Goal: Navigation & Orientation: Find specific page/section

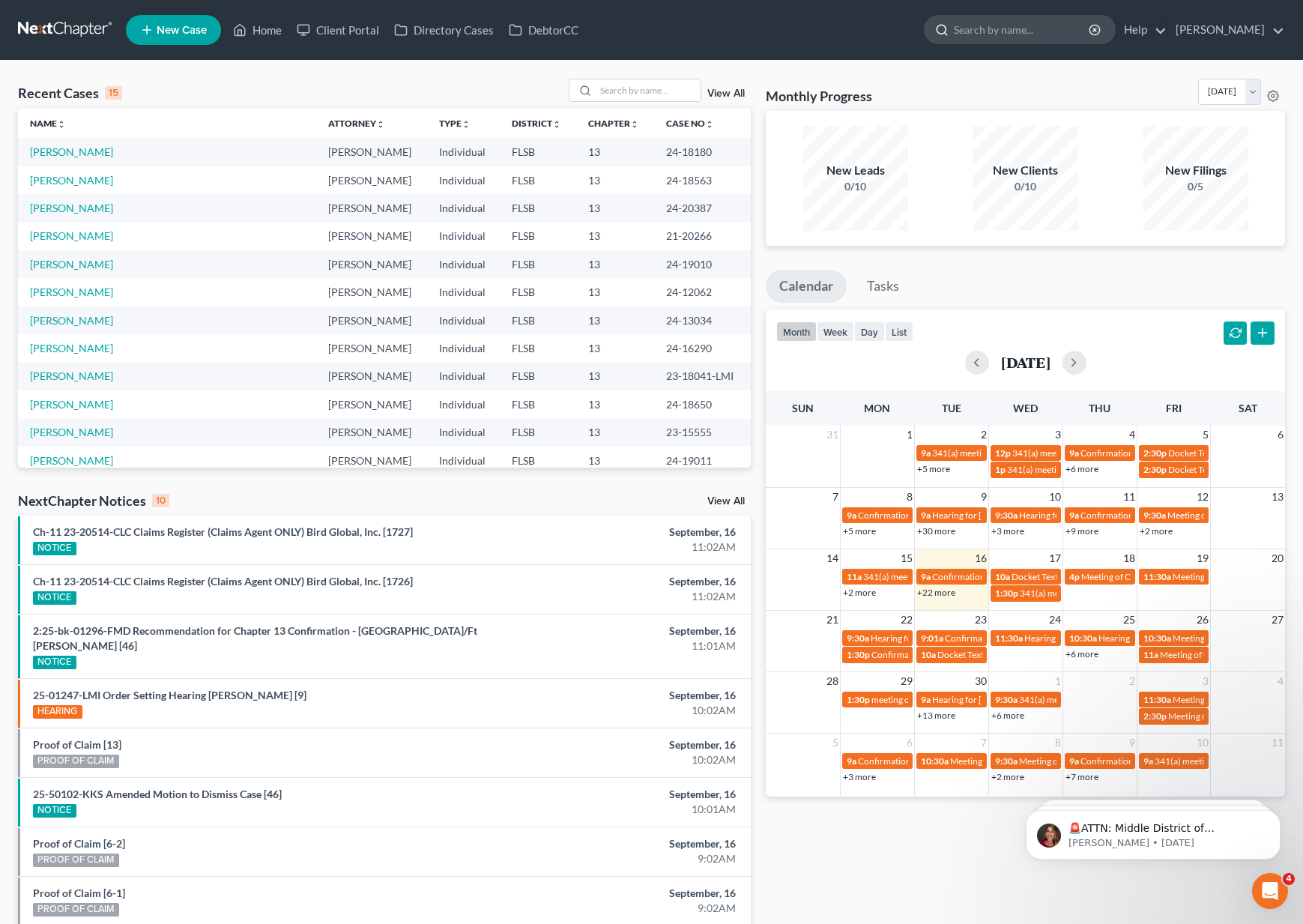
click at [1038, 35] on input "search" at bounding box center [1021, 30] width 137 height 28
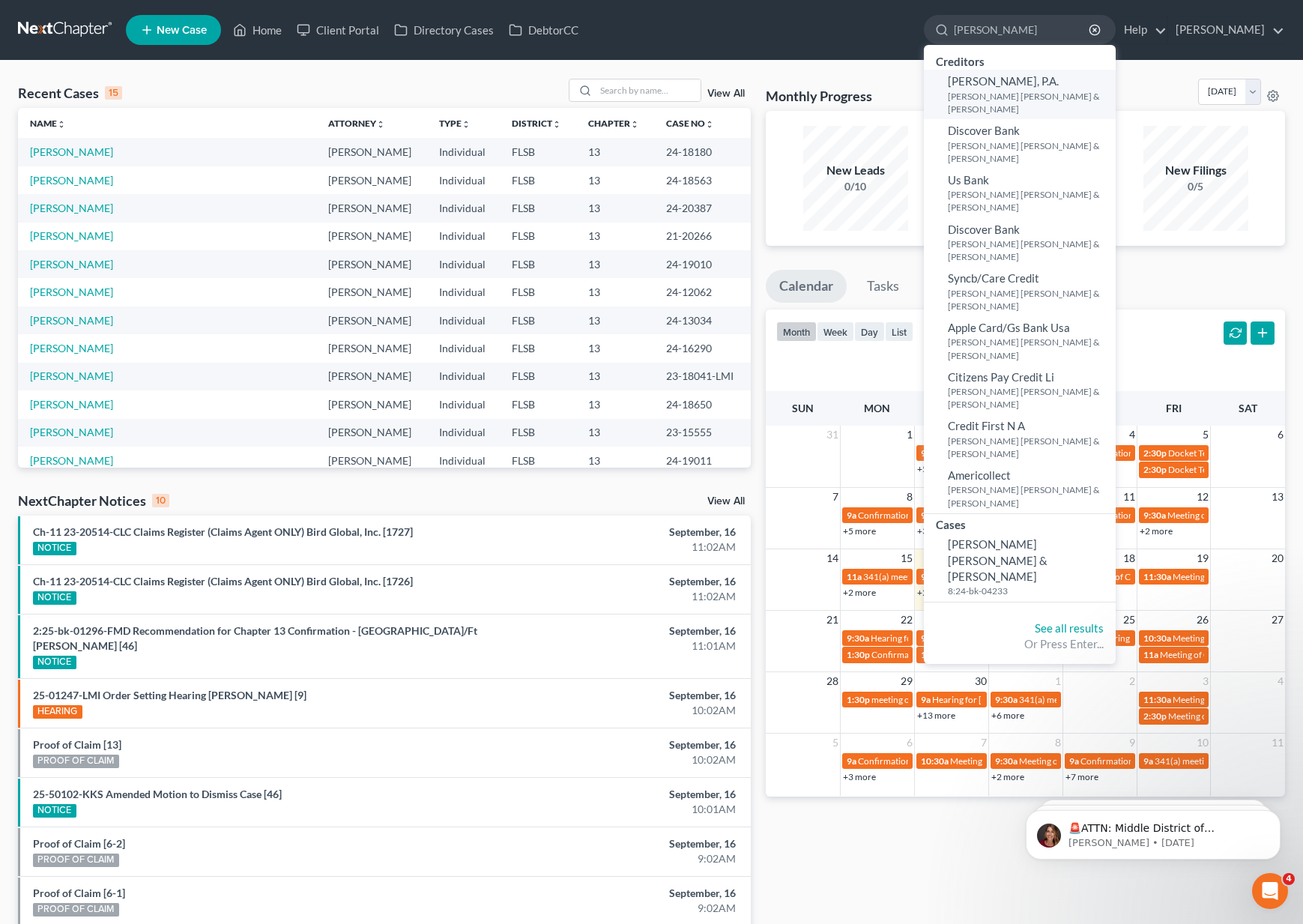
type input "[PERSON_NAME]"
click at [1046, 99] on small "[PERSON_NAME] [PERSON_NAME] & [PERSON_NAME]" at bounding box center [1029, 102] width 164 height 26
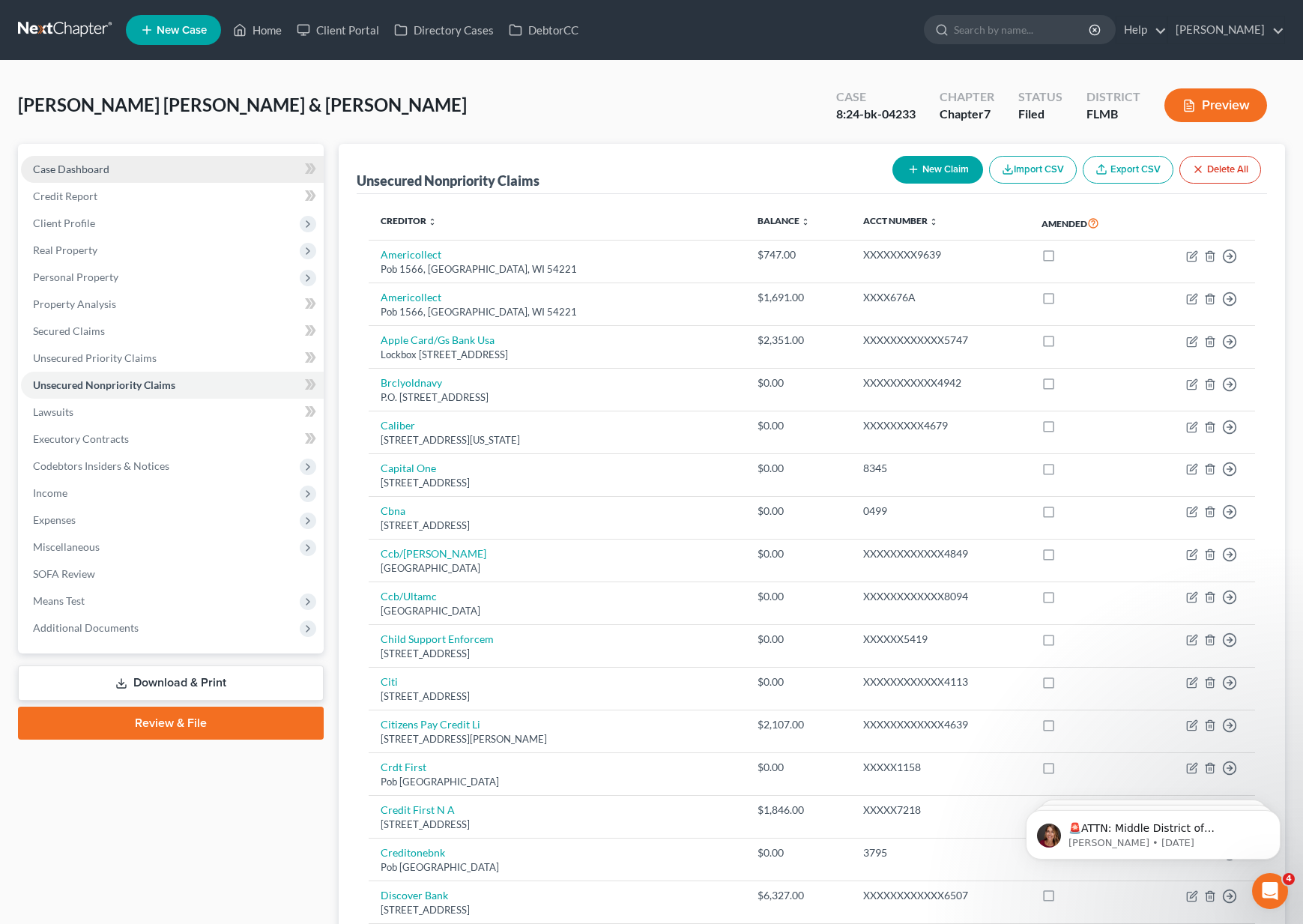
click at [104, 165] on span "Case Dashboard" at bounding box center [71, 168] width 77 height 13
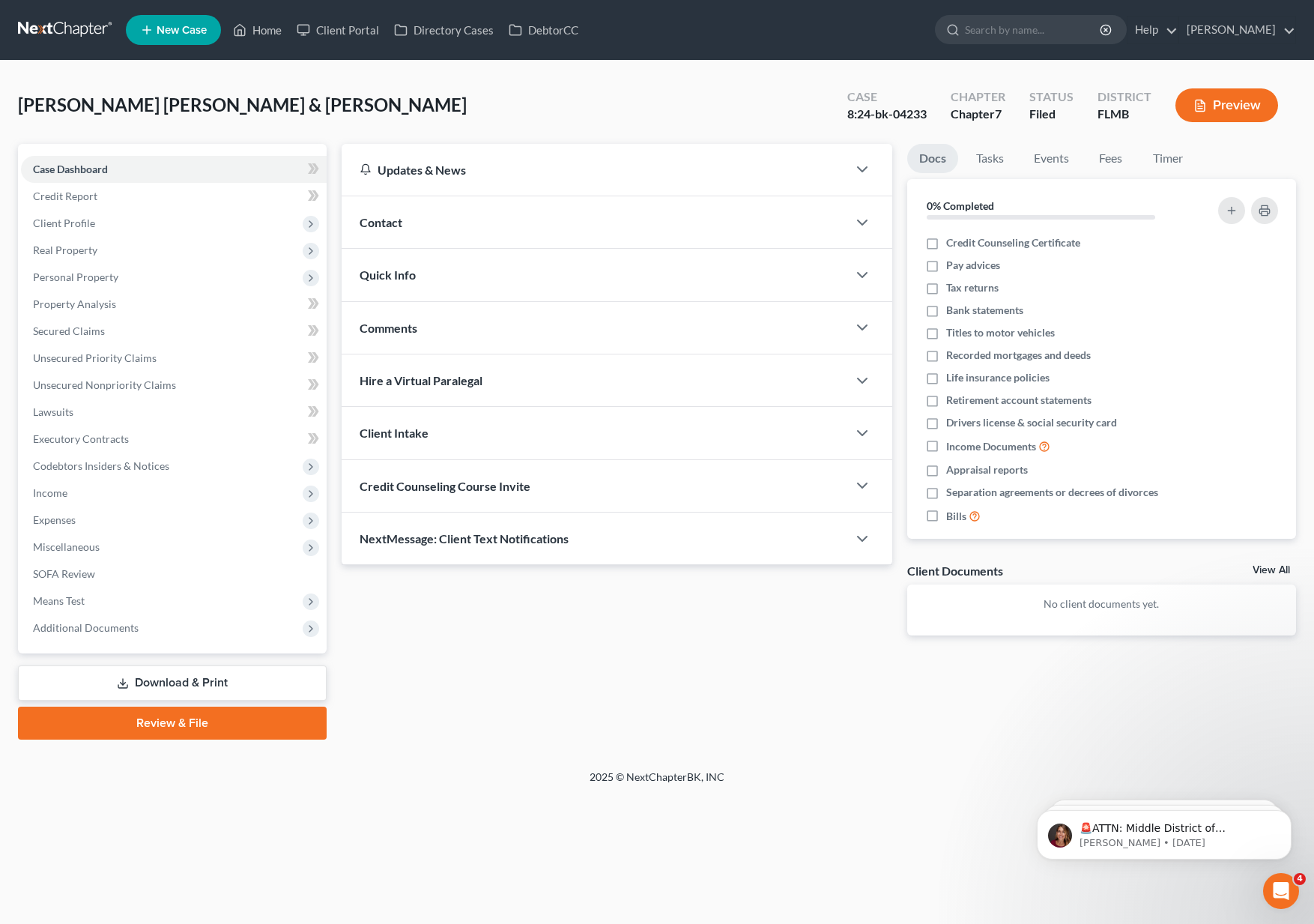
click at [872, 172] on div at bounding box center [870, 169] width 45 height 30
click at [856, 164] on icon "button" at bounding box center [863, 169] width 18 height 18
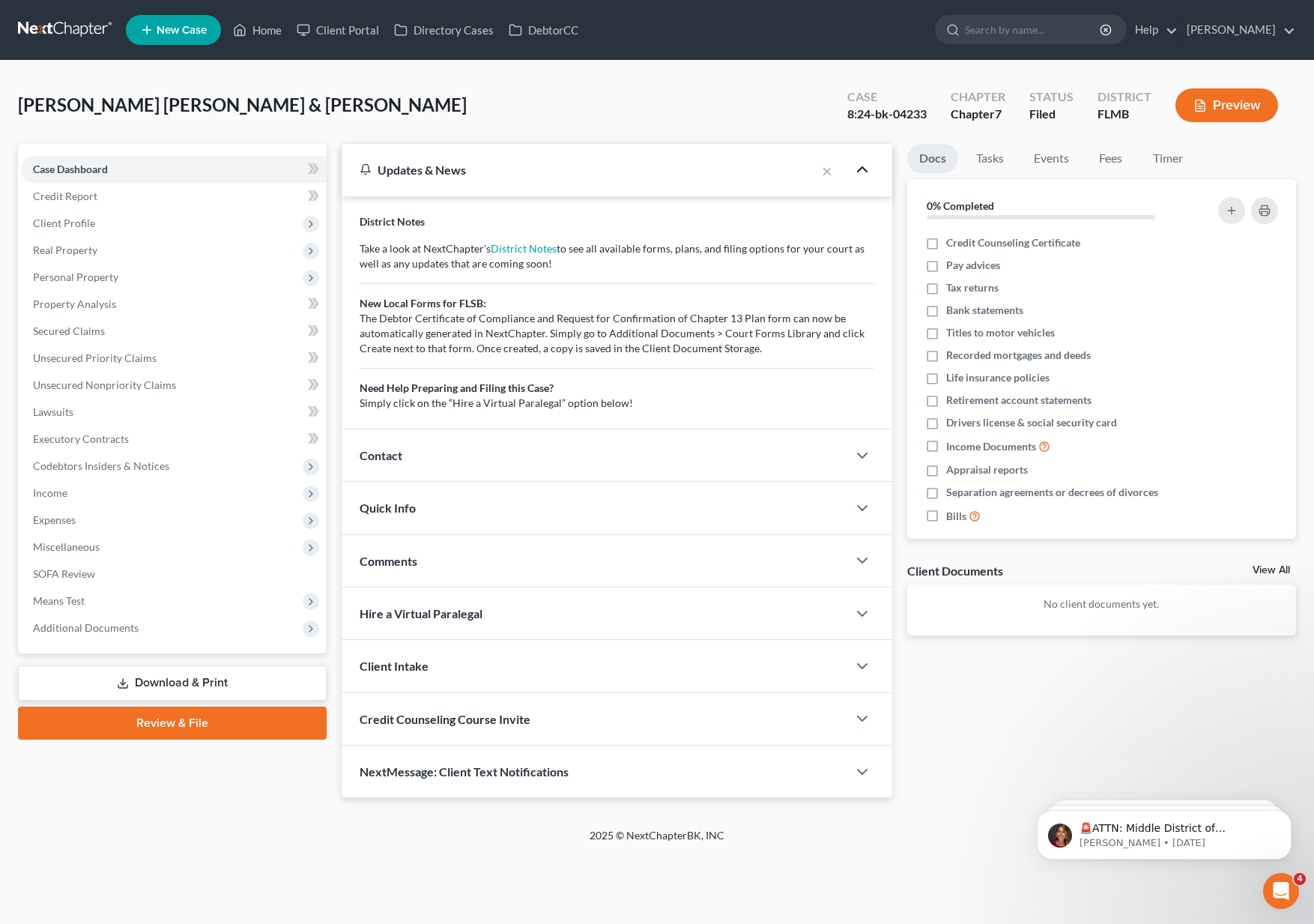
click at [856, 165] on icon "button" at bounding box center [863, 169] width 18 height 18
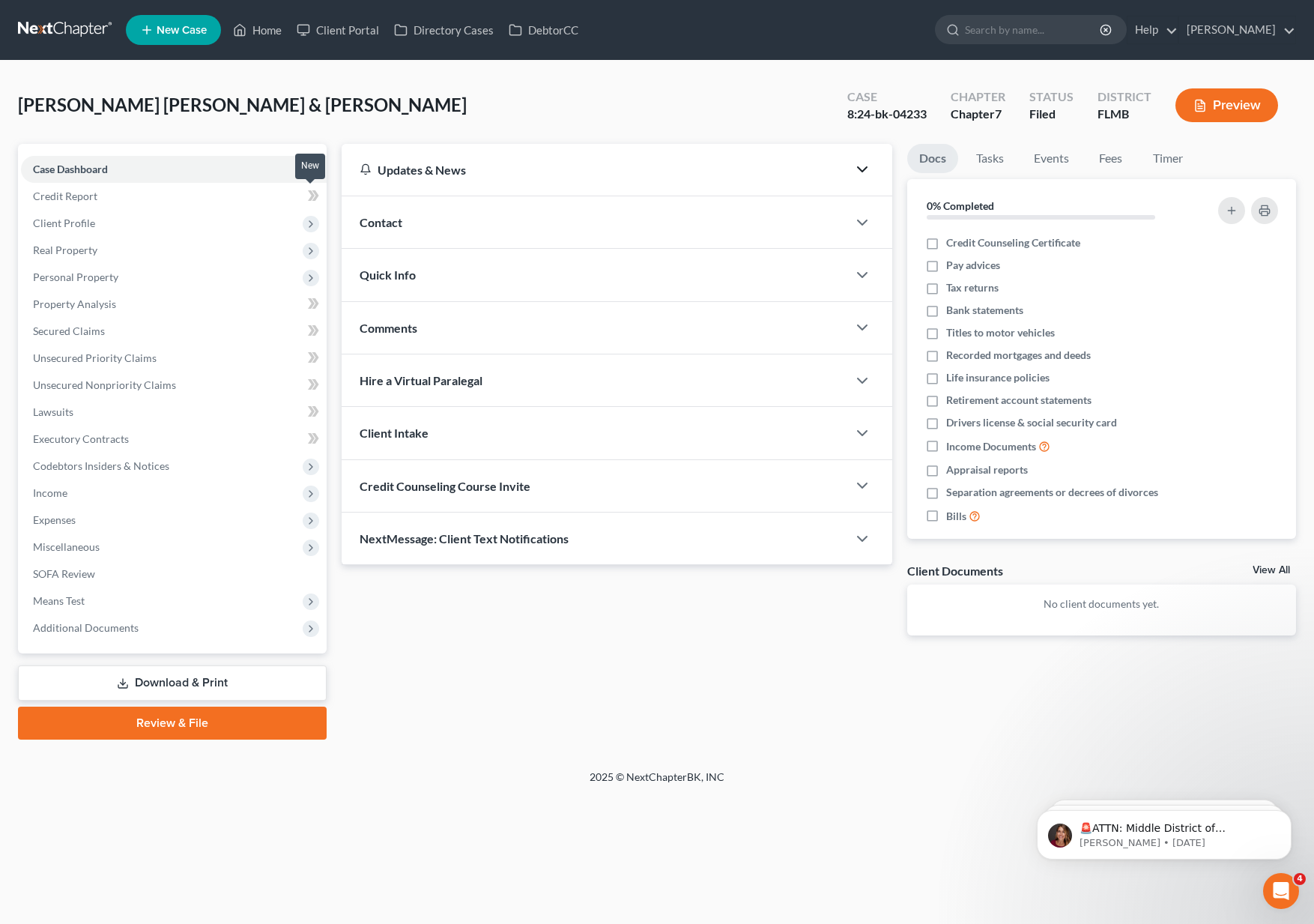
click at [308, 193] on icon at bounding box center [313, 195] width 11 height 19
click at [309, 189] on icon at bounding box center [313, 195] width 11 height 19
click at [239, 199] on link "Credit Report" at bounding box center [173, 196] width 305 height 27
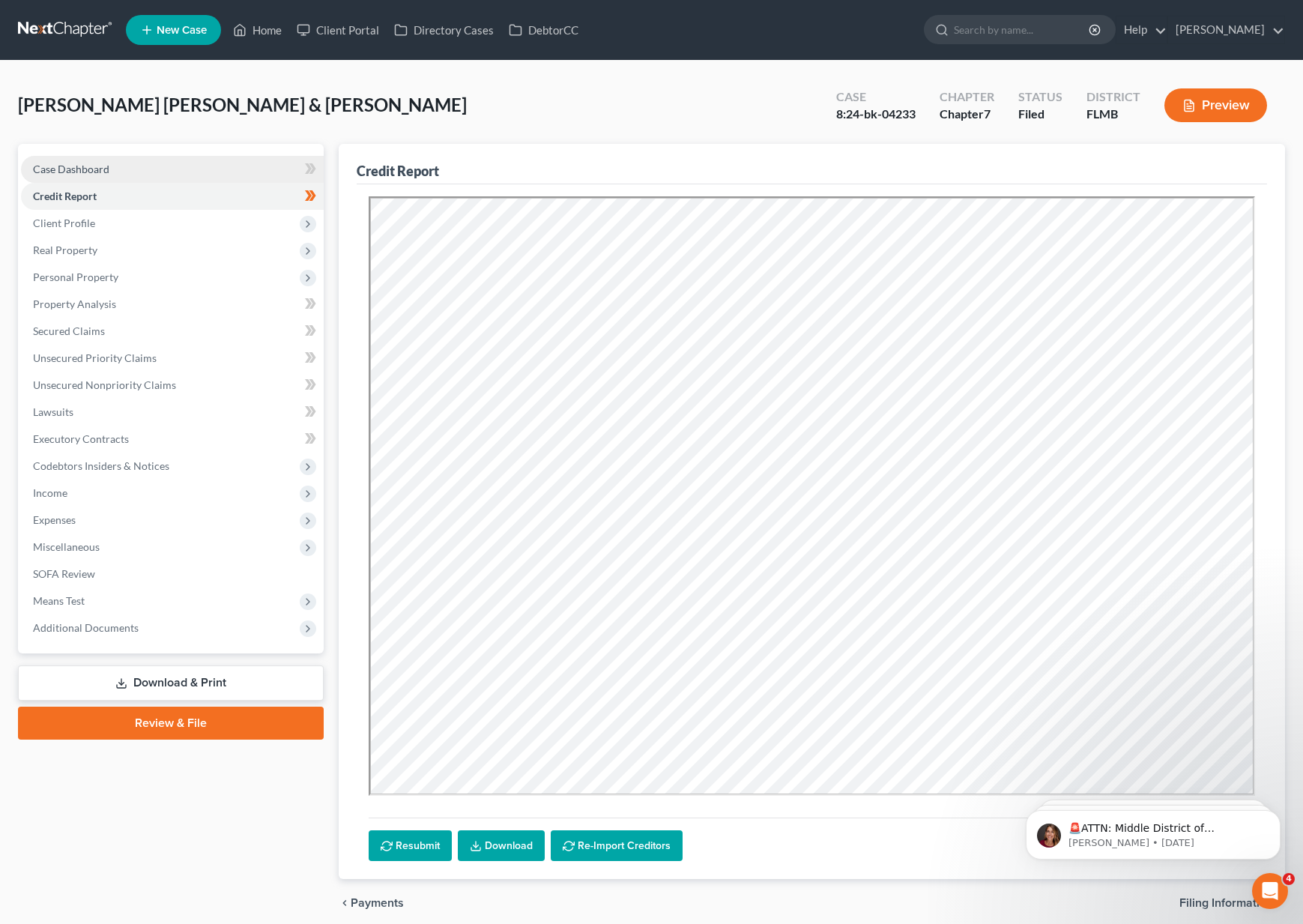
click at [157, 163] on link "Case Dashboard" at bounding box center [171, 168] width 302 height 27
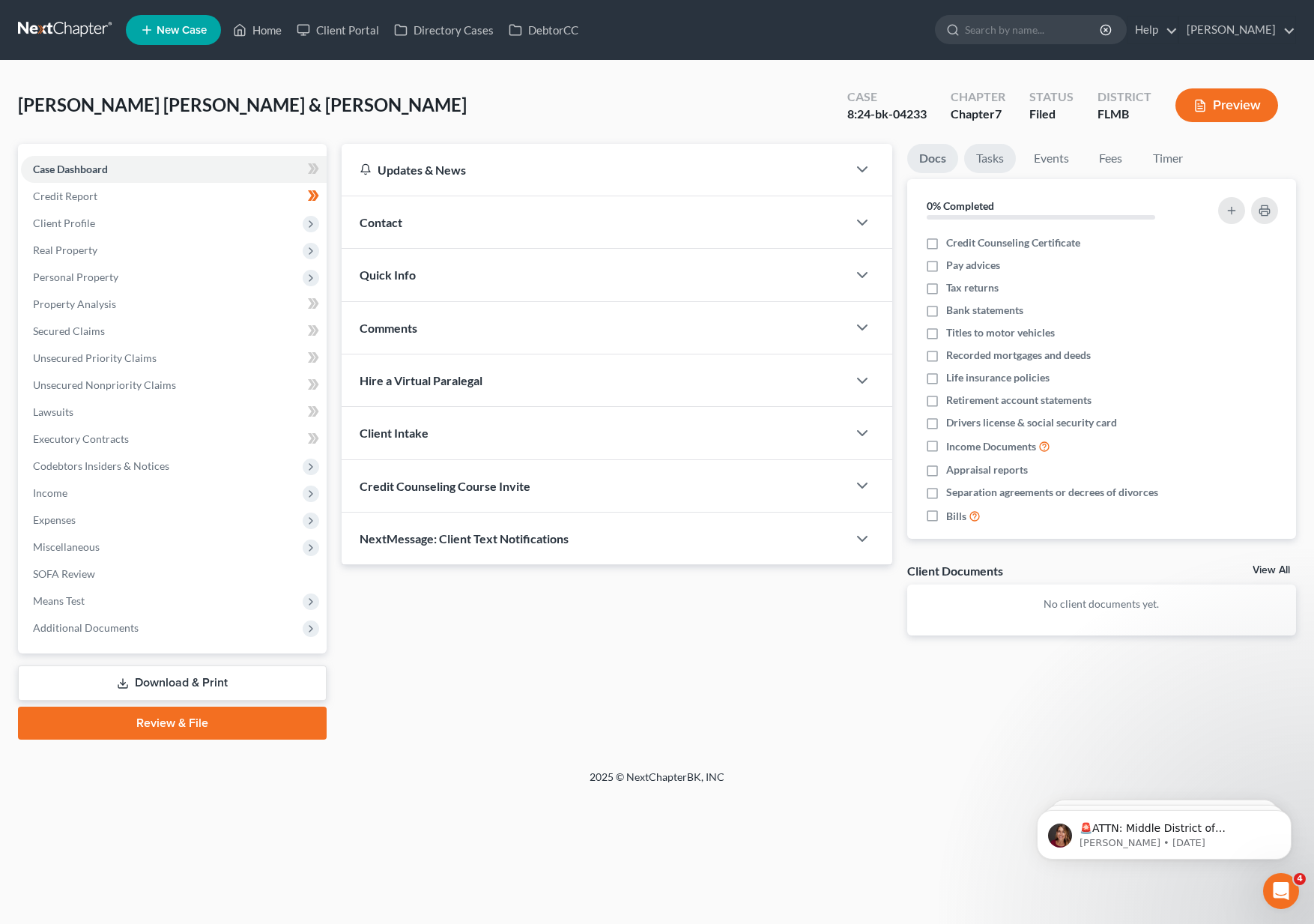
click at [988, 155] on link "Tasks" at bounding box center [990, 159] width 51 height 30
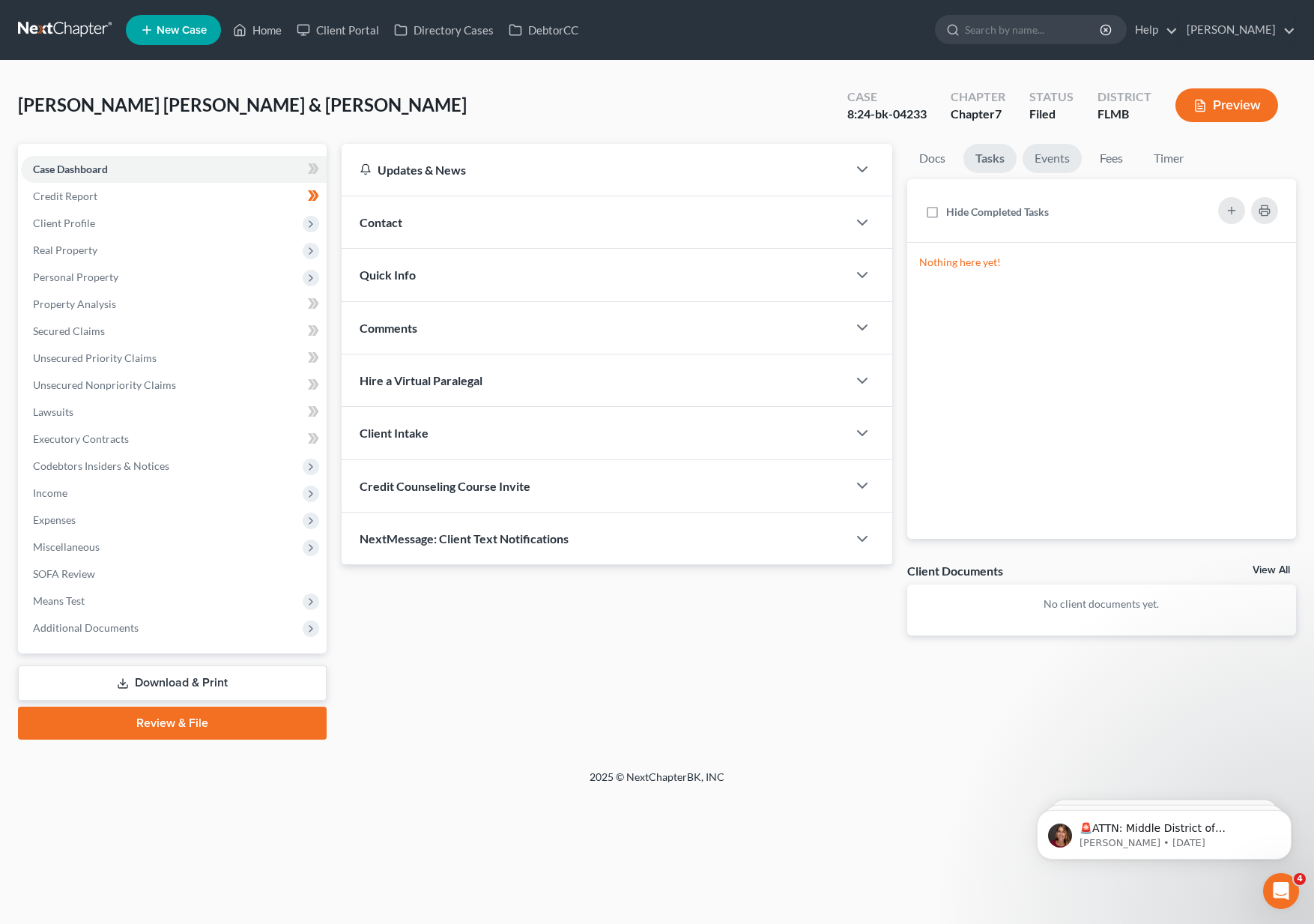
click at [1065, 159] on link "Events" at bounding box center [1052, 159] width 59 height 30
click at [1124, 162] on link "Fees" at bounding box center [1112, 159] width 48 height 30
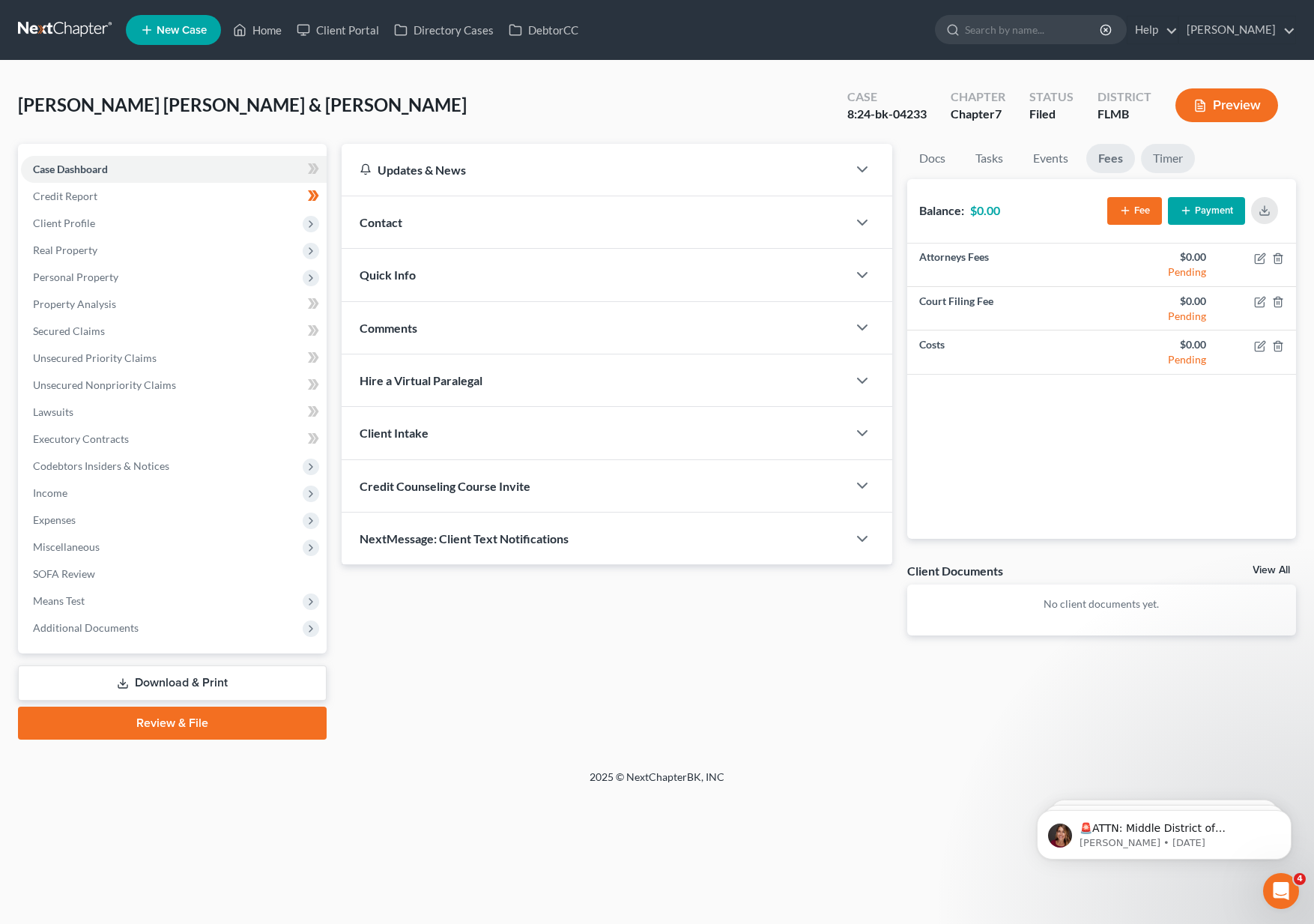
click at [1186, 155] on link "Timer" at bounding box center [1168, 159] width 54 height 30
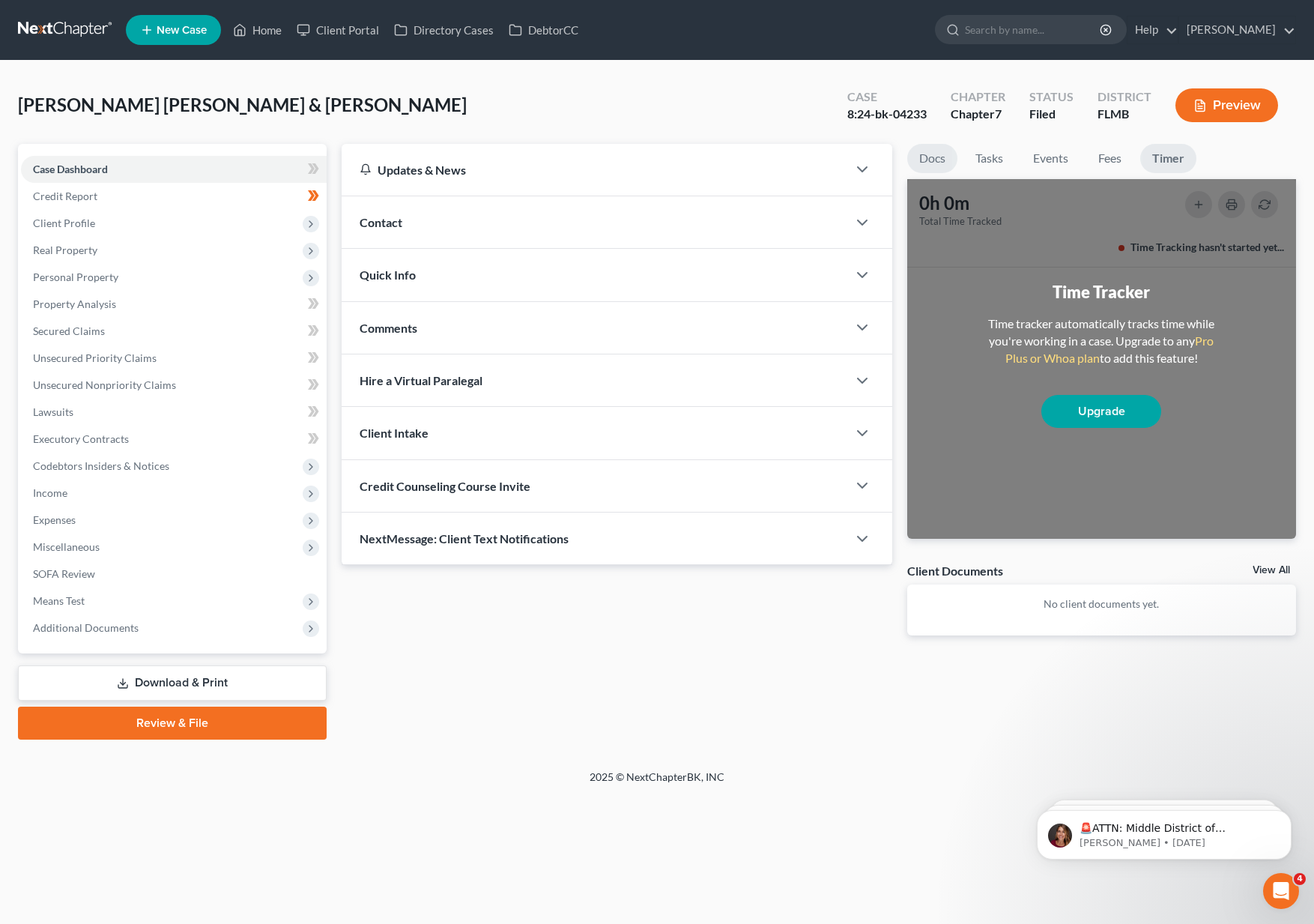
click at [935, 154] on link "Docs" at bounding box center [932, 159] width 50 height 30
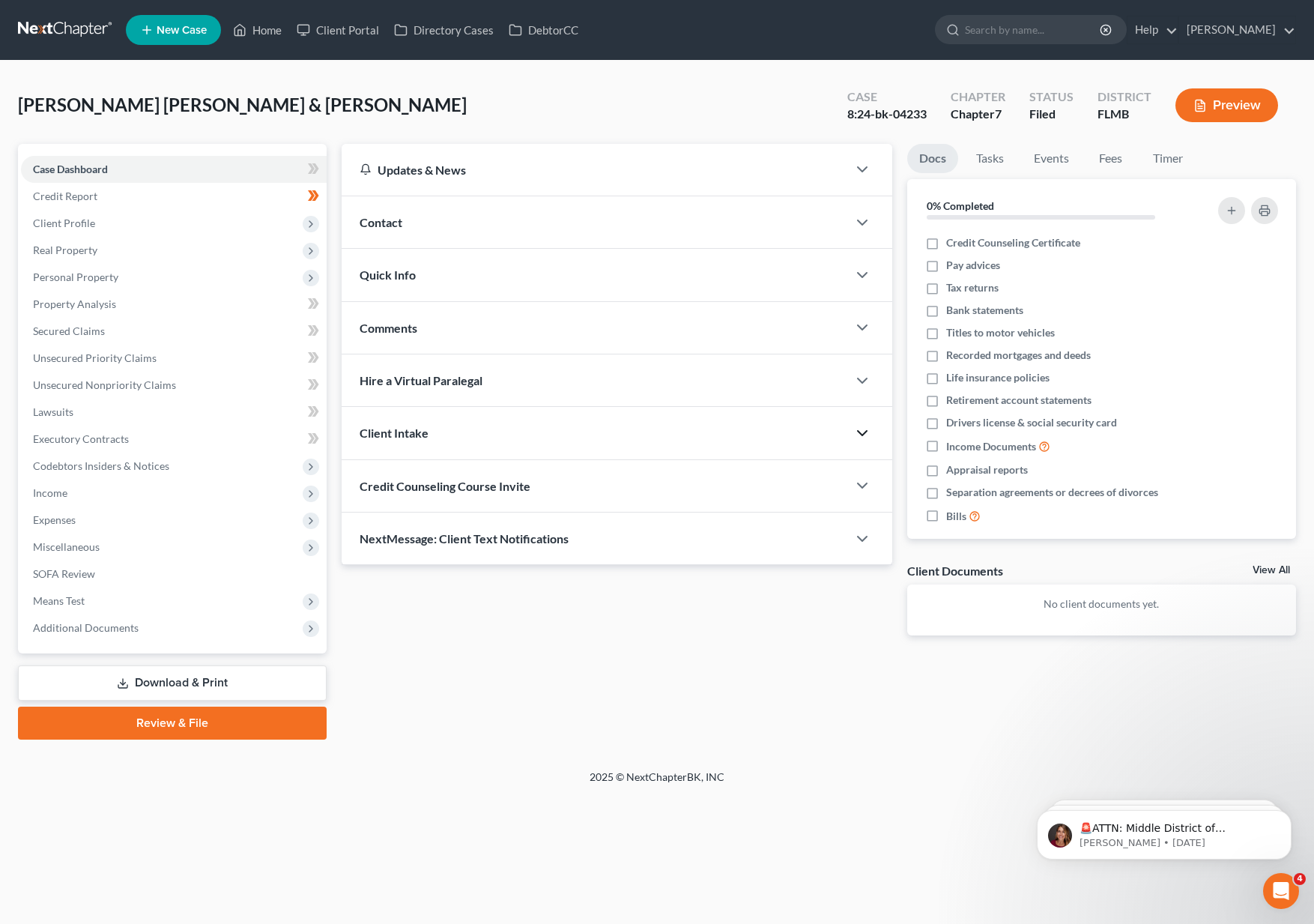
click at [858, 431] on polyline "button" at bounding box center [862, 432] width 9 height 5
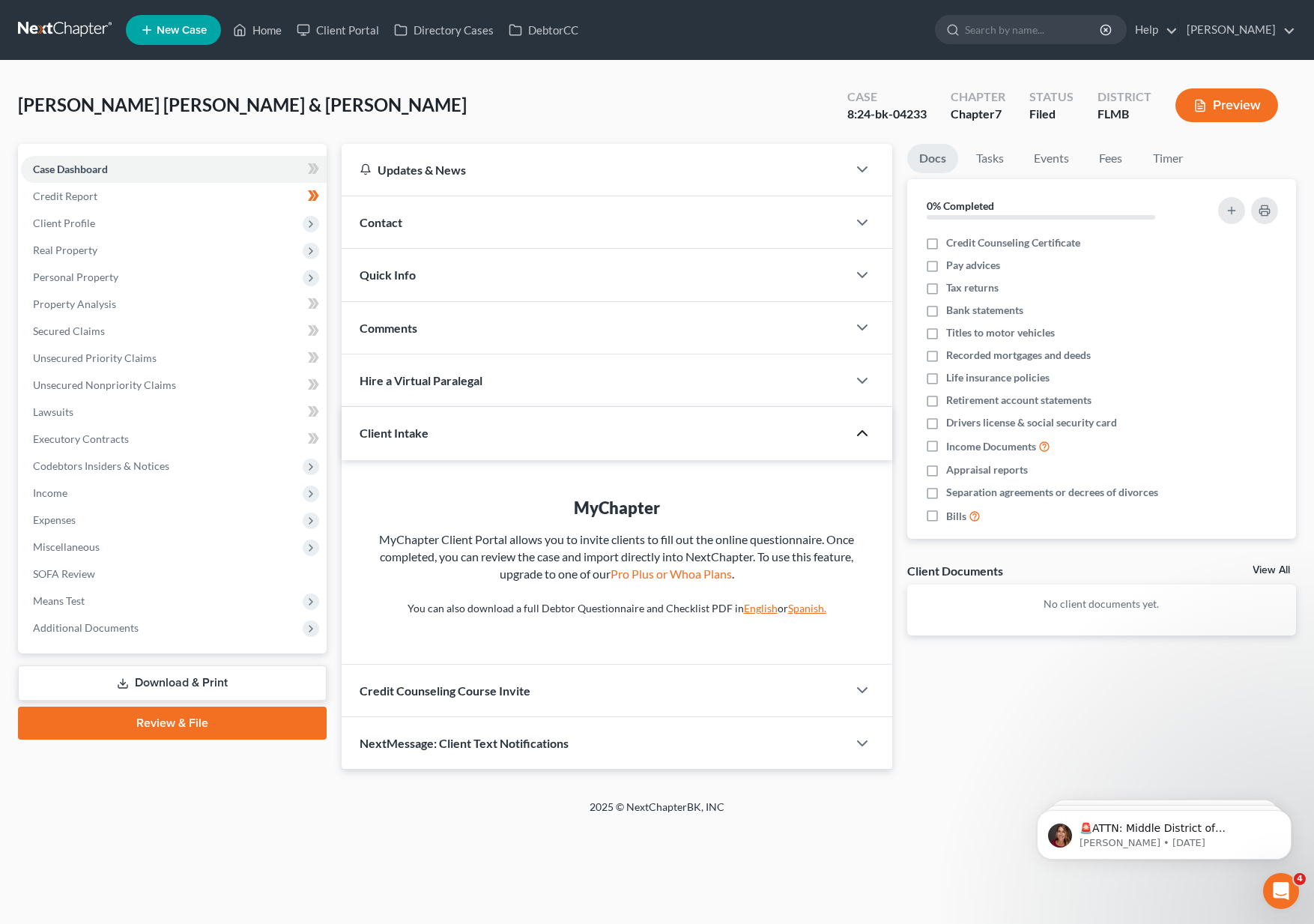
click at [860, 430] on icon "button" at bounding box center [863, 433] width 18 height 18
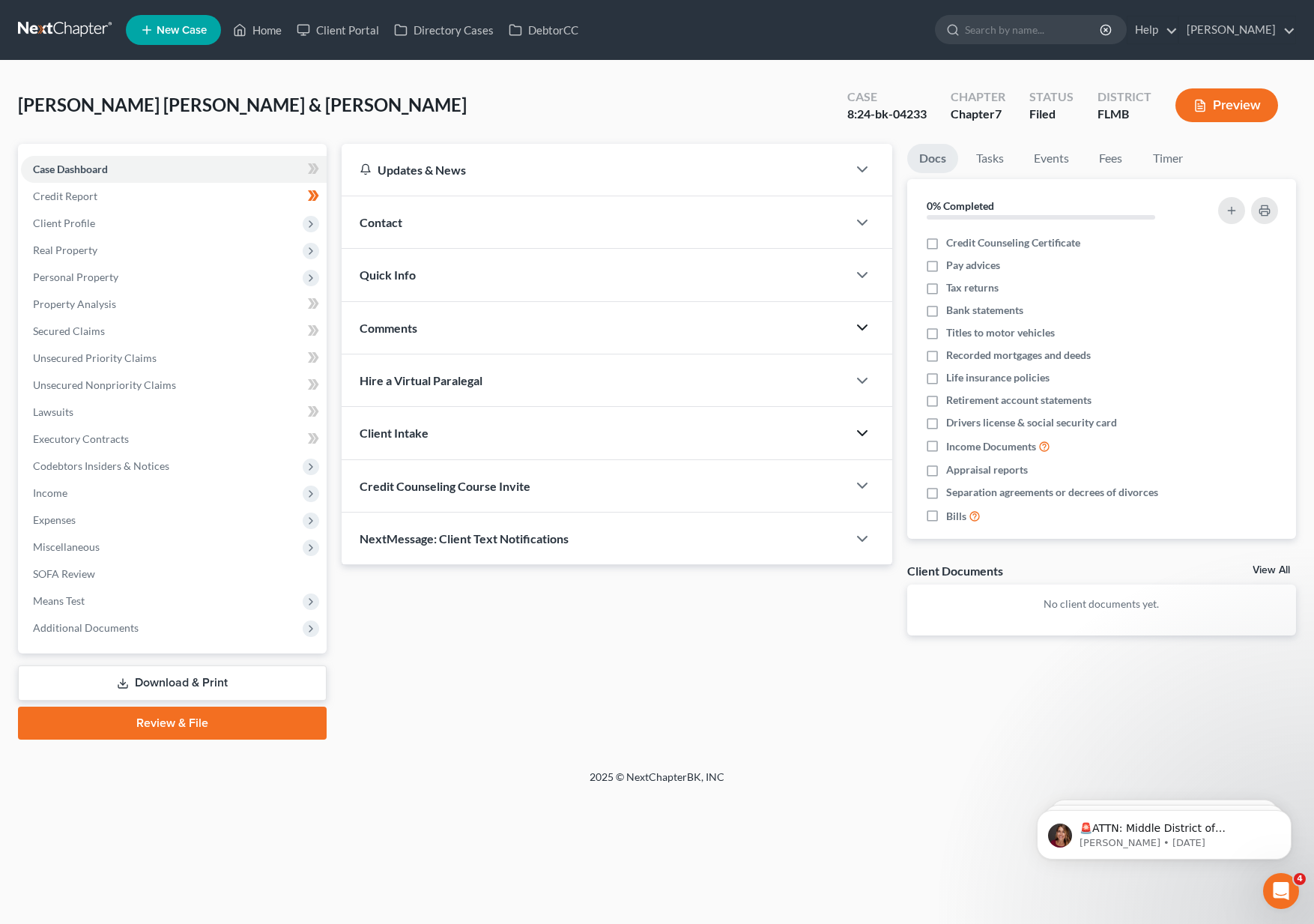
click at [865, 322] on icon "button" at bounding box center [863, 327] width 18 height 18
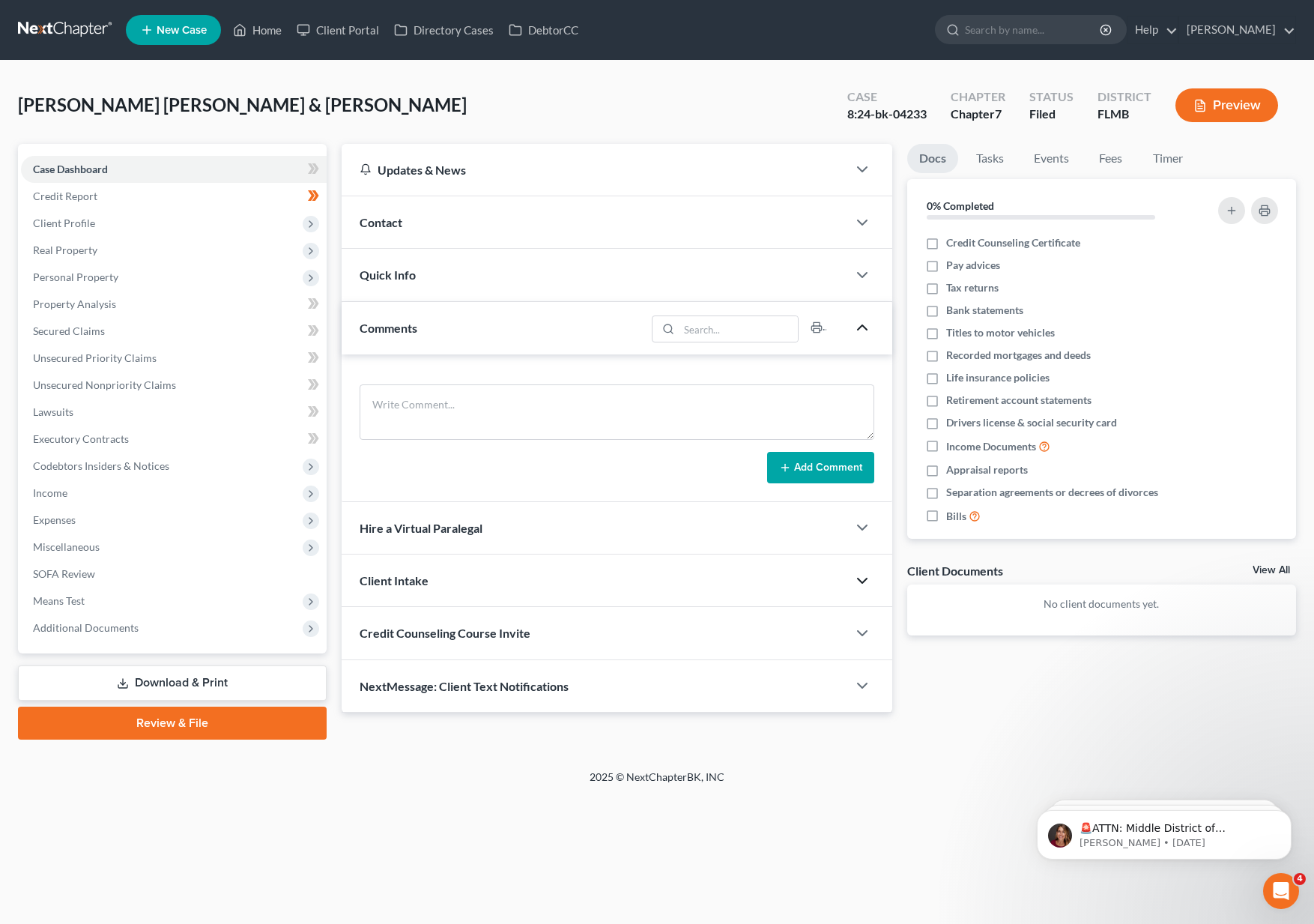
click at [865, 321] on icon "button" at bounding box center [863, 327] width 18 height 18
